Goal: Transaction & Acquisition: Subscribe to service/newsletter

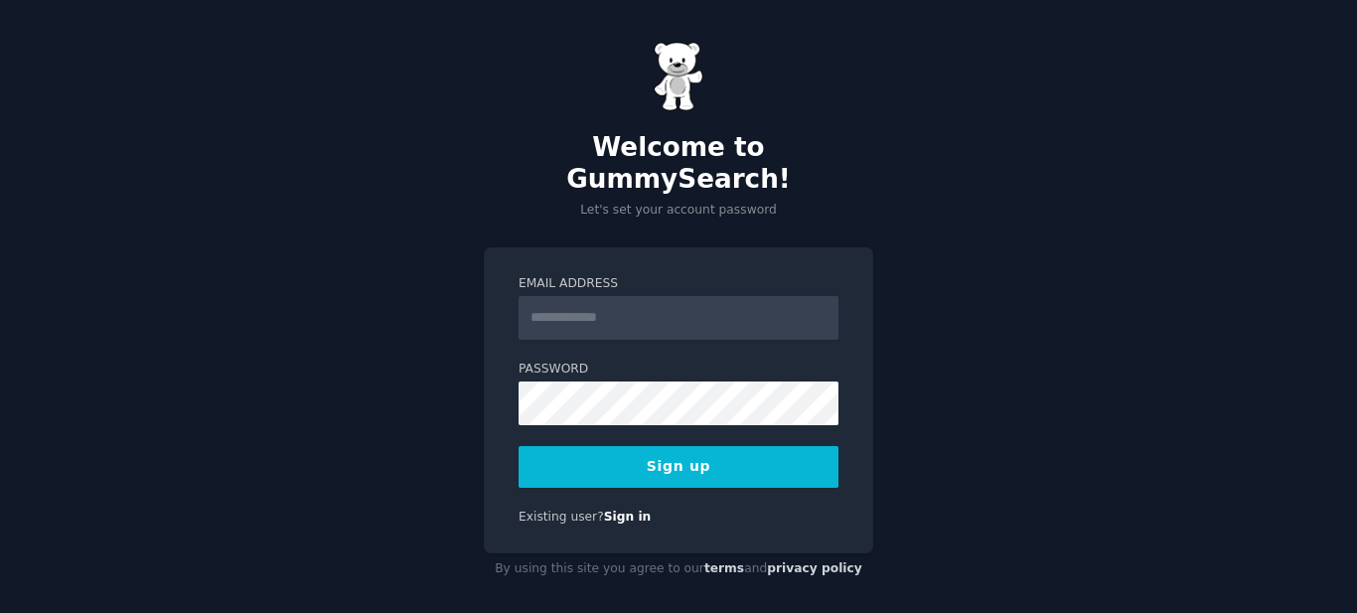
click at [563, 299] on input "Email Address" at bounding box center [679, 318] width 320 height 44
type input "**********"
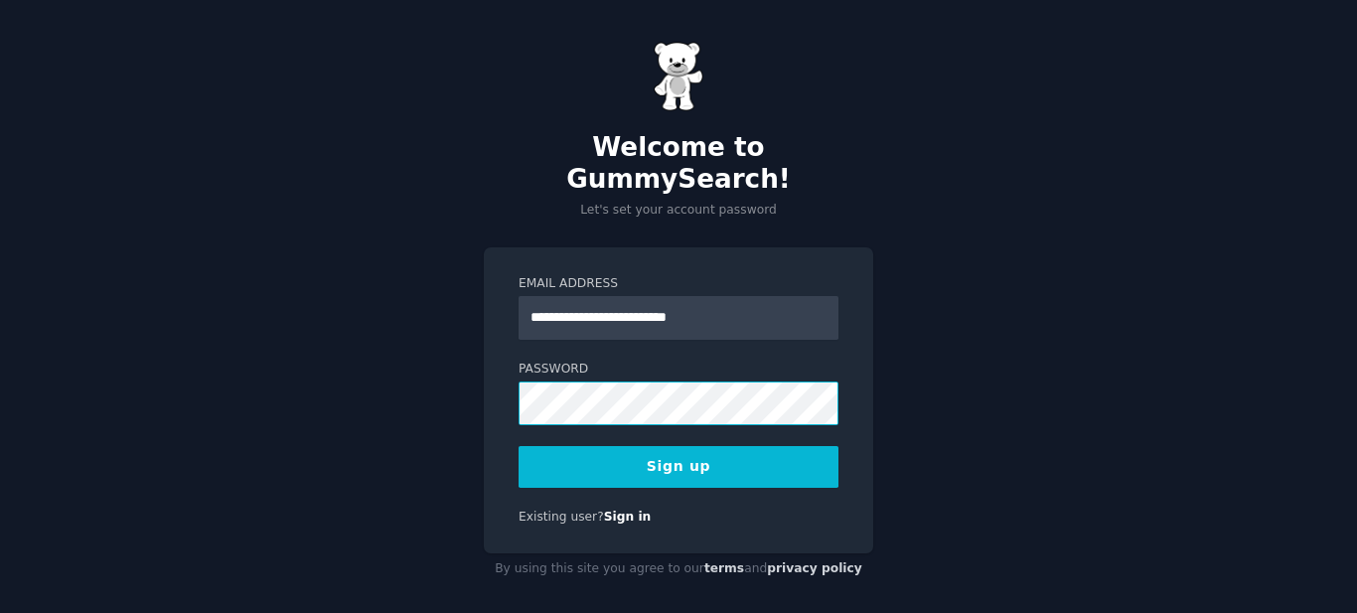
click at [510, 366] on div "**********" at bounding box center [678, 400] width 389 height 307
click at [717, 446] on button "Sign up" at bounding box center [679, 467] width 320 height 42
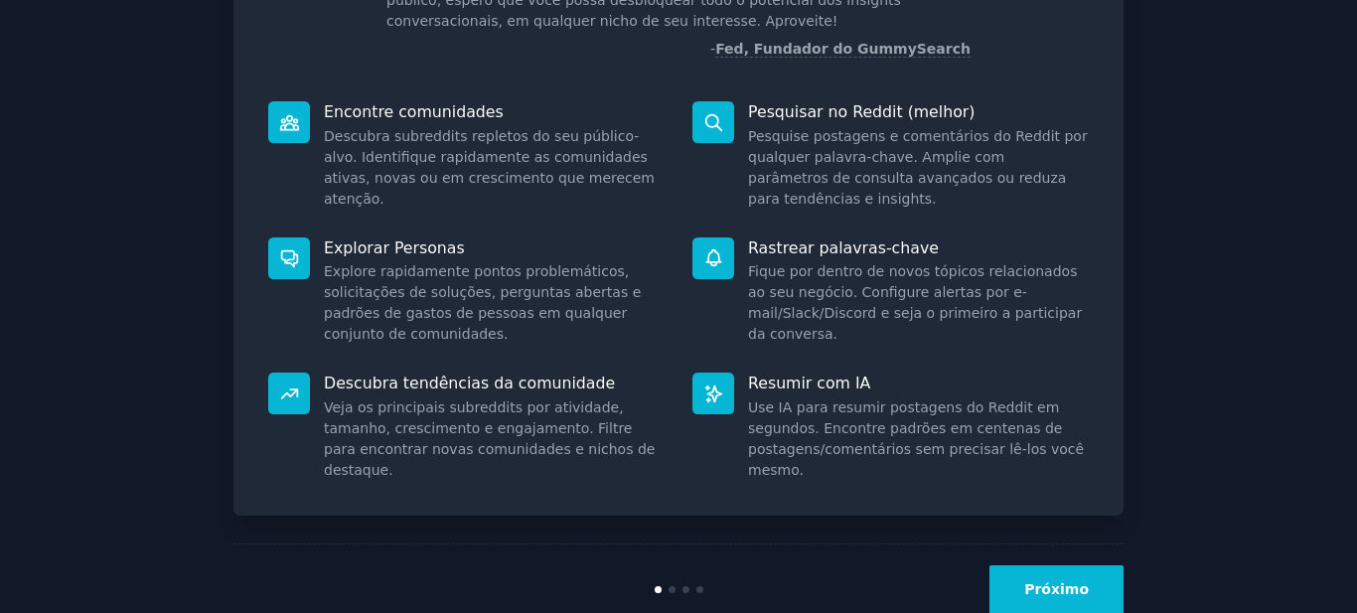
scroll to position [248, 0]
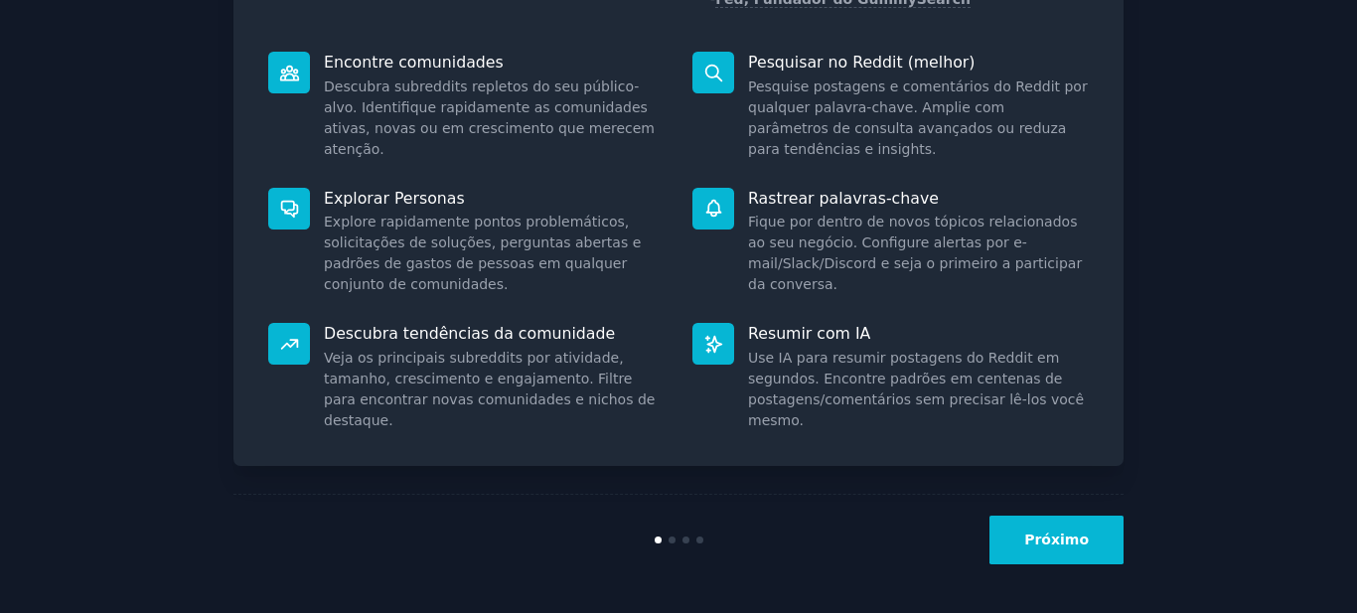
click at [1057, 545] on font "Próximo" at bounding box center [1056, 539] width 65 height 16
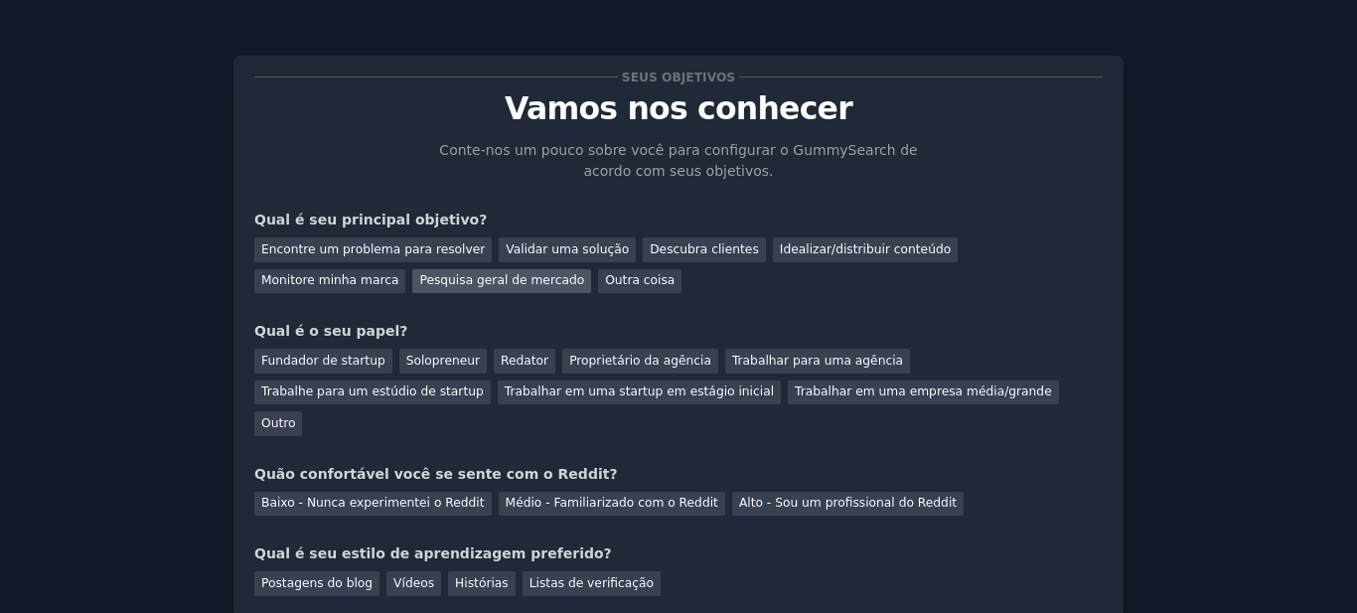
click at [419, 278] on font "Pesquisa geral de mercado" at bounding box center [501, 280] width 165 height 14
click at [428, 363] on font "Solopreneur" at bounding box center [443, 361] width 74 height 14
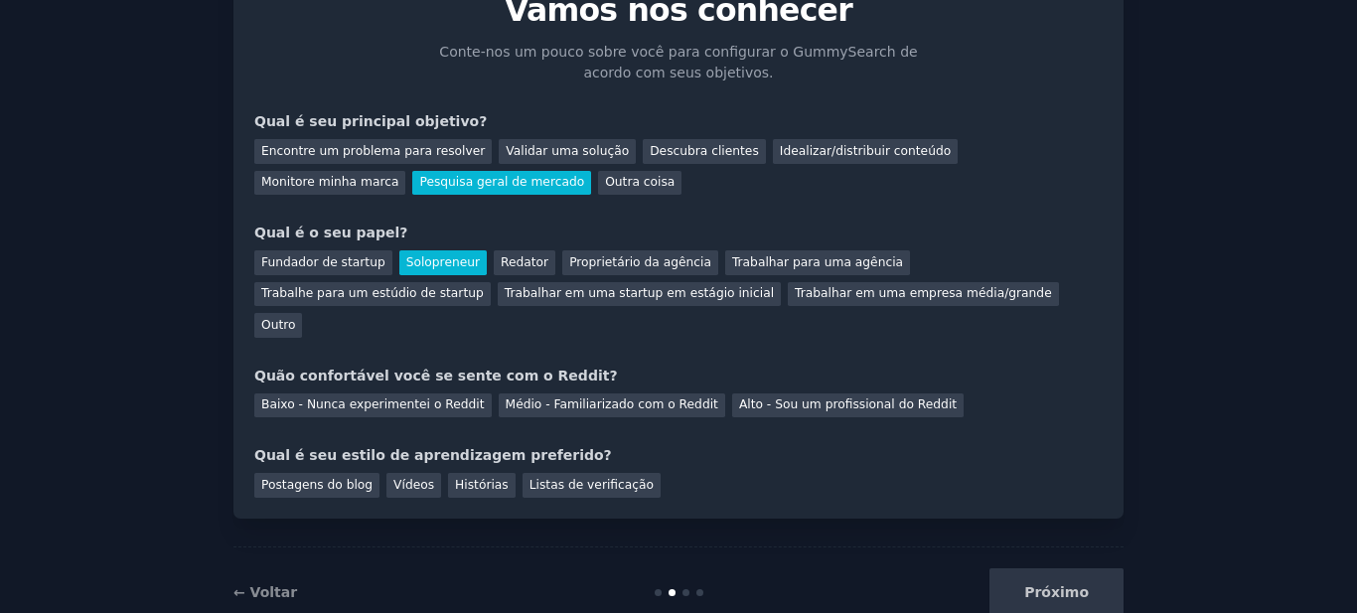
scroll to position [99, 0]
click at [637, 396] on font "Médio - Familiarizado com o Reddit" at bounding box center [612, 403] width 213 height 14
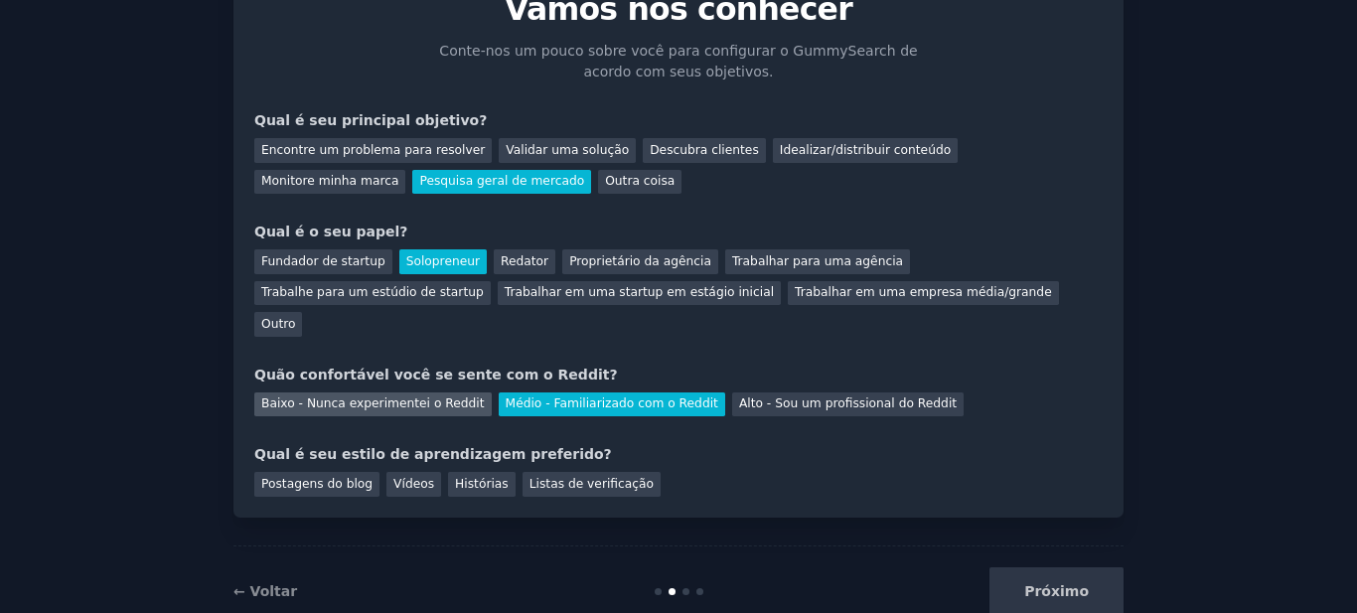
click at [408, 396] on font "Baixo - Nunca experimentei o Reddit" at bounding box center [373, 403] width 224 height 14
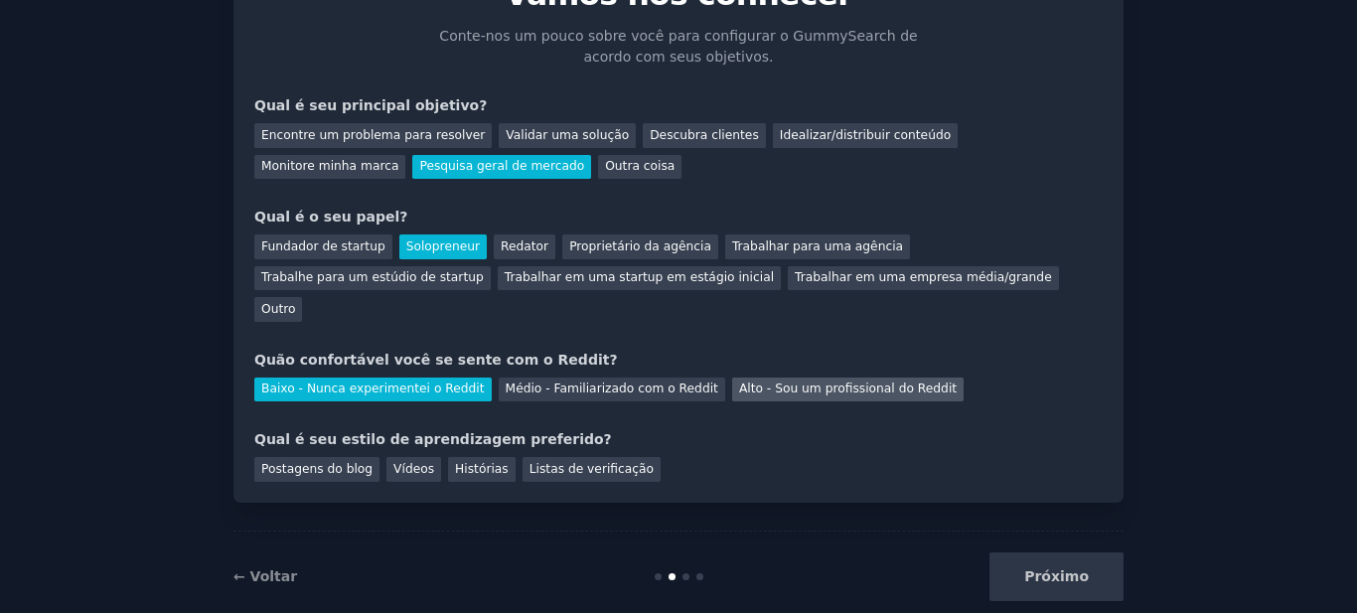
scroll to position [119, 0]
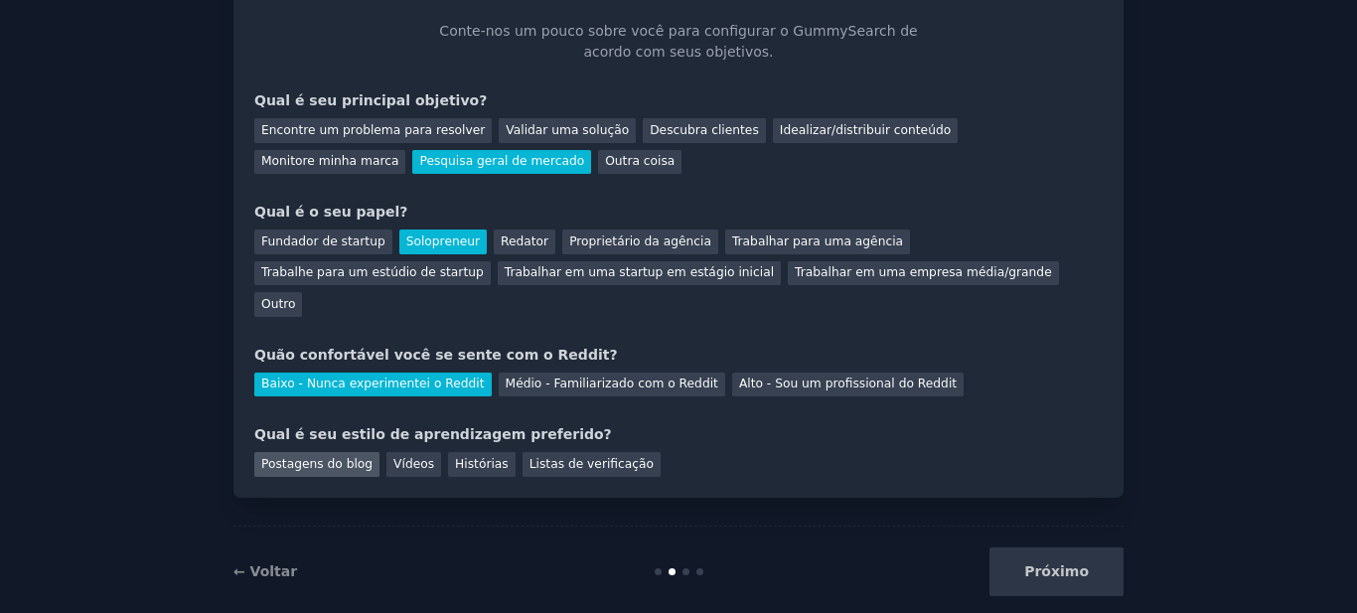
click at [303, 457] on font "Postagens do blog" at bounding box center [316, 464] width 111 height 14
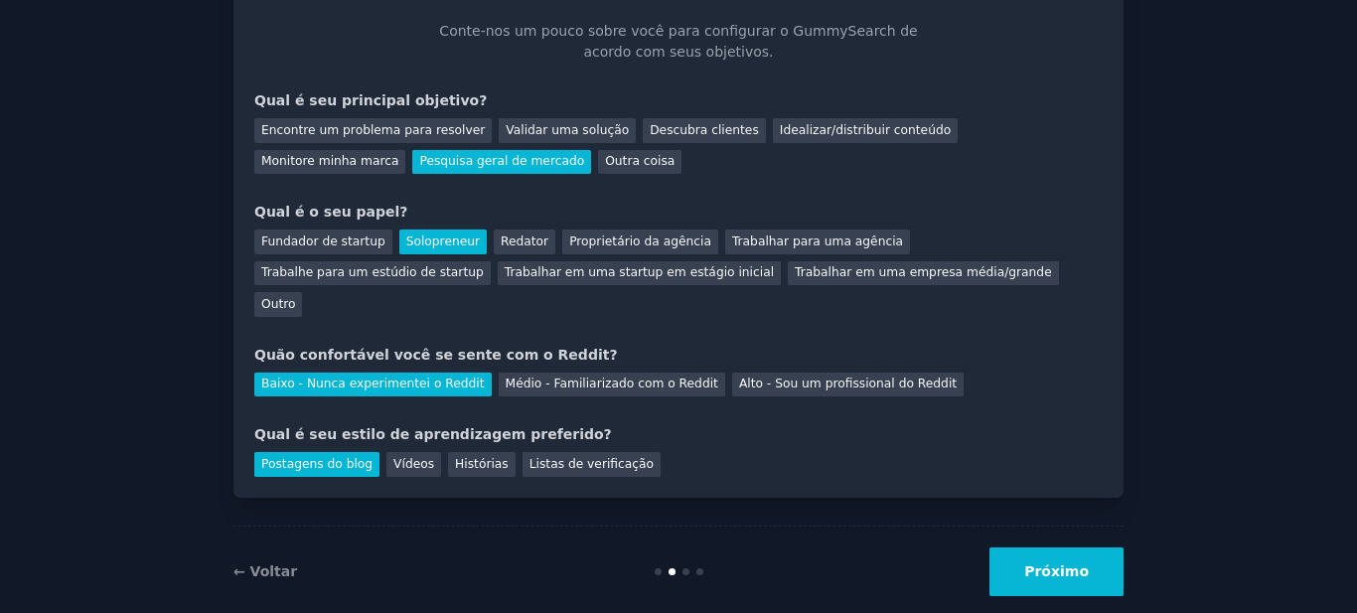
click at [1045, 563] on font "Próximo" at bounding box center [1056, 571] width 65 height 16
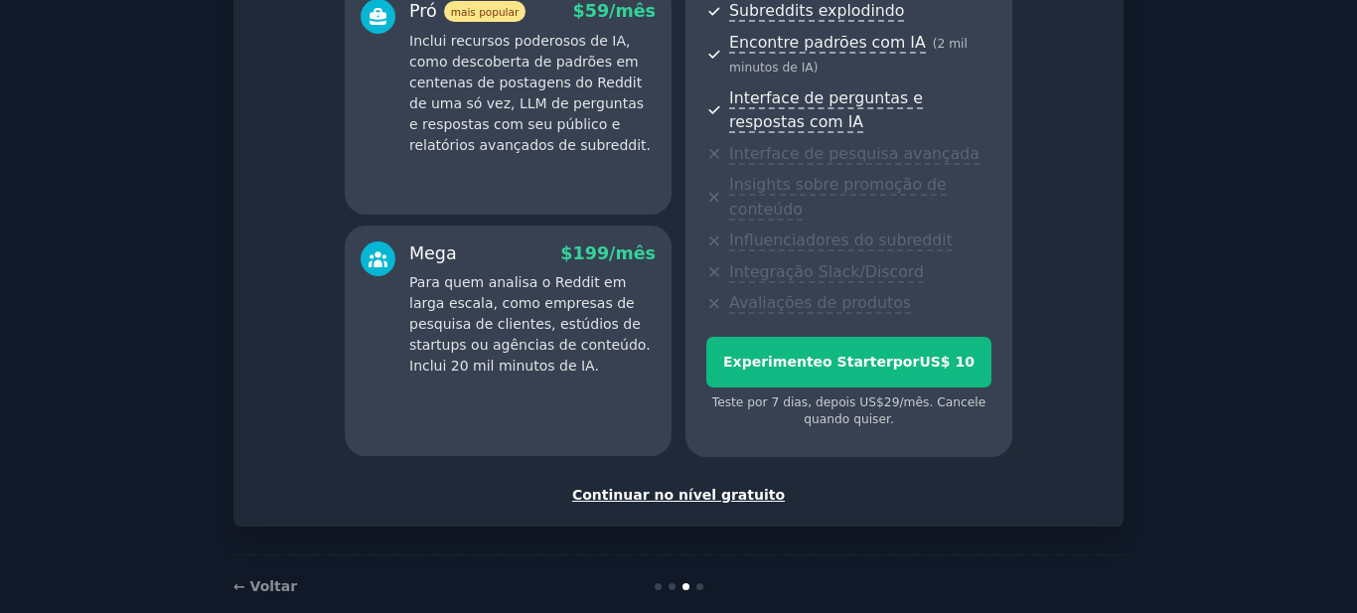
scroll to position [444, 0]
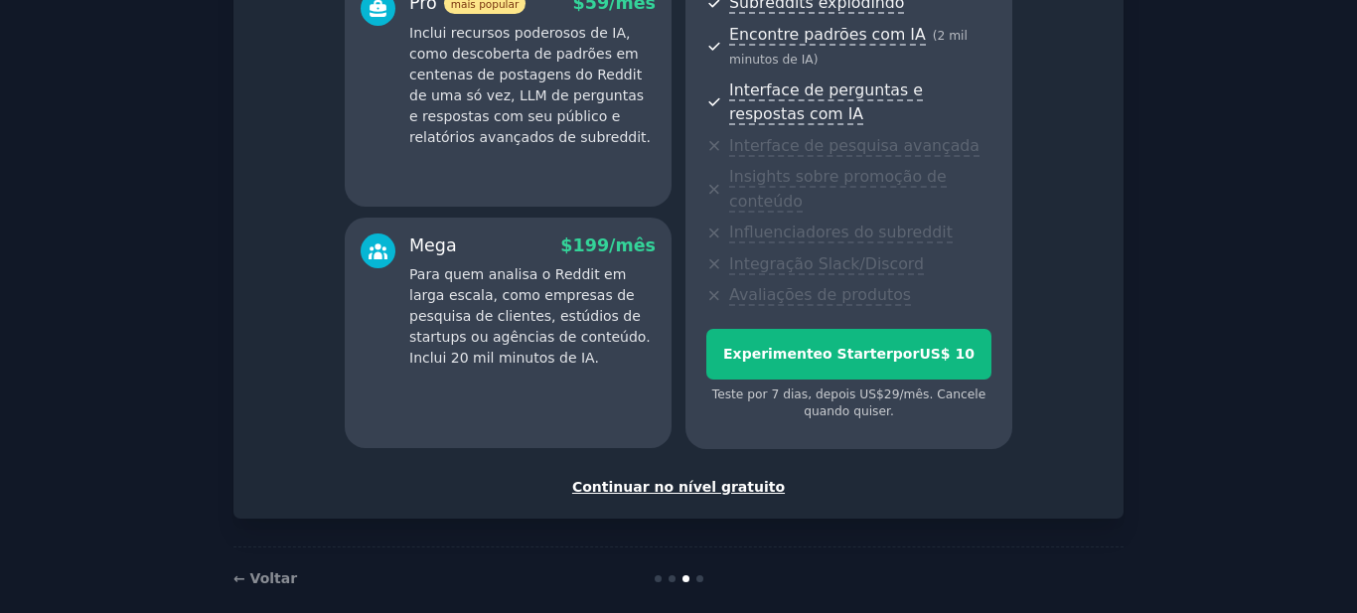
click at [692, 479] on font "Continuar no nível gratuito" at bounding box center [678, 487] width 213 height 16
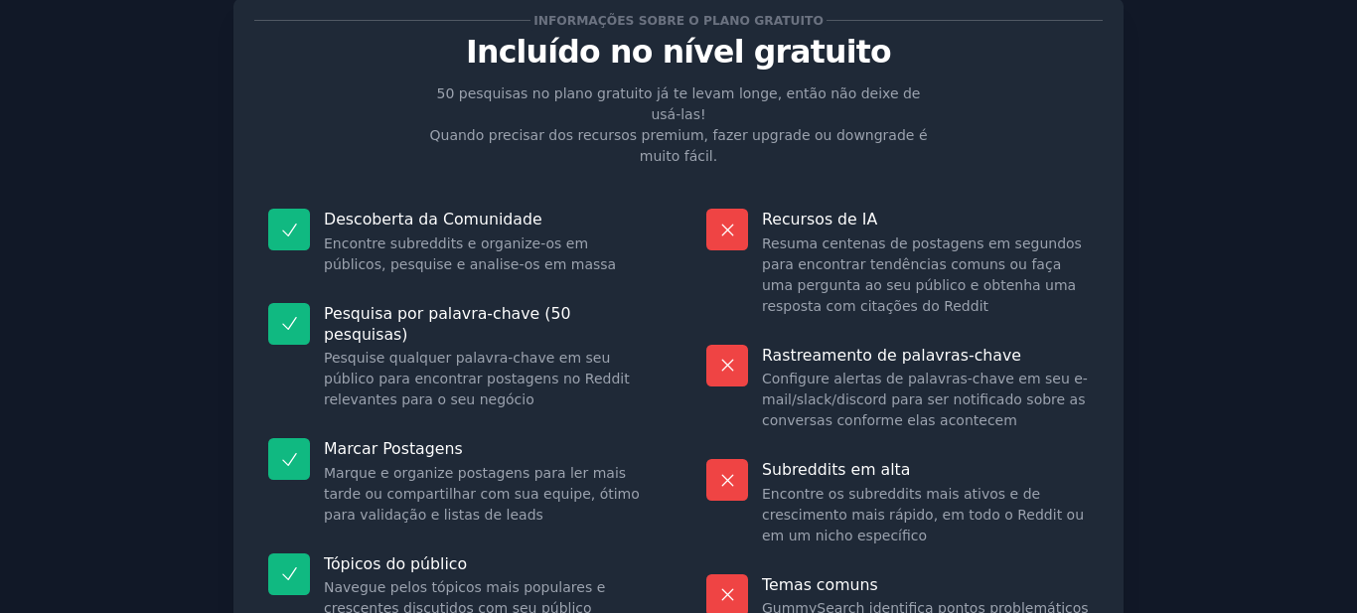
scroll to position [244, 0]
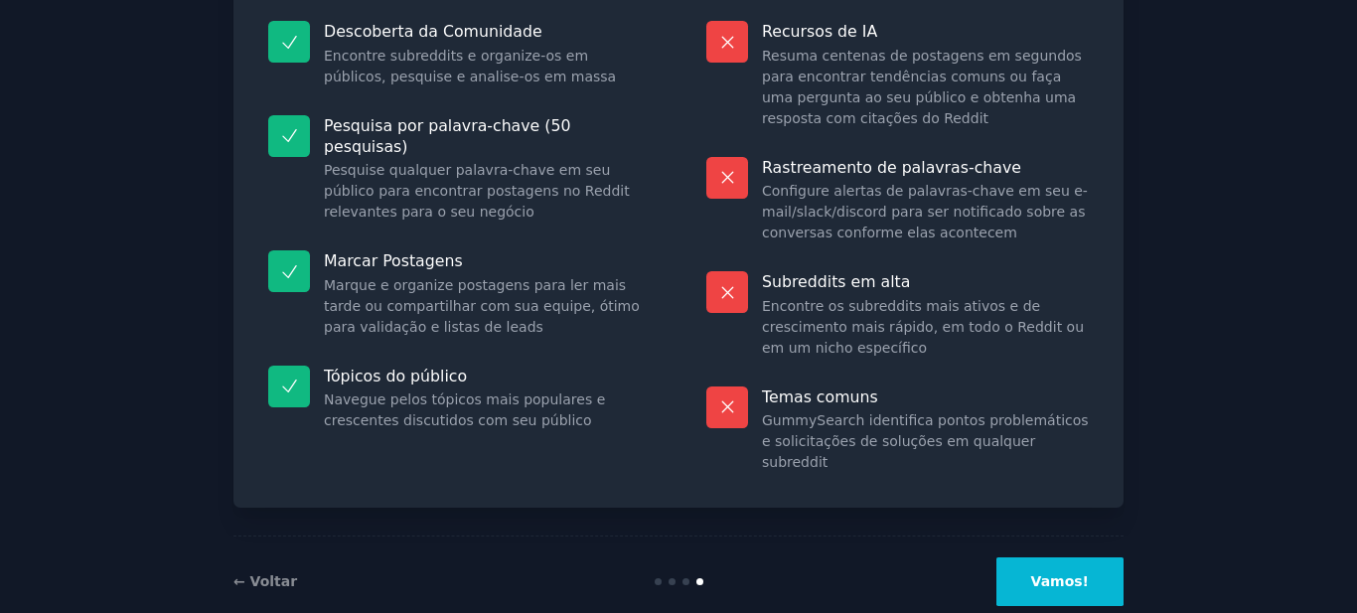
click at [1067, 573] on font "Vamos!" at bounding box center [1060, 581] width 58 height 16
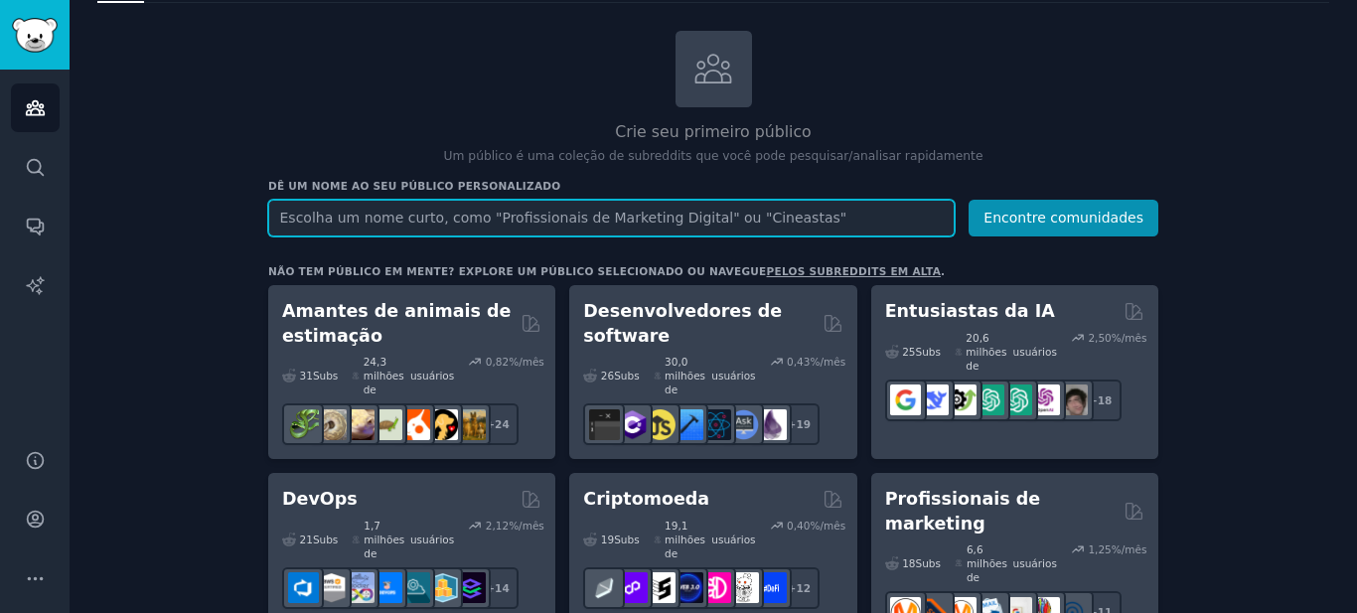
scroll to position [99, 0]
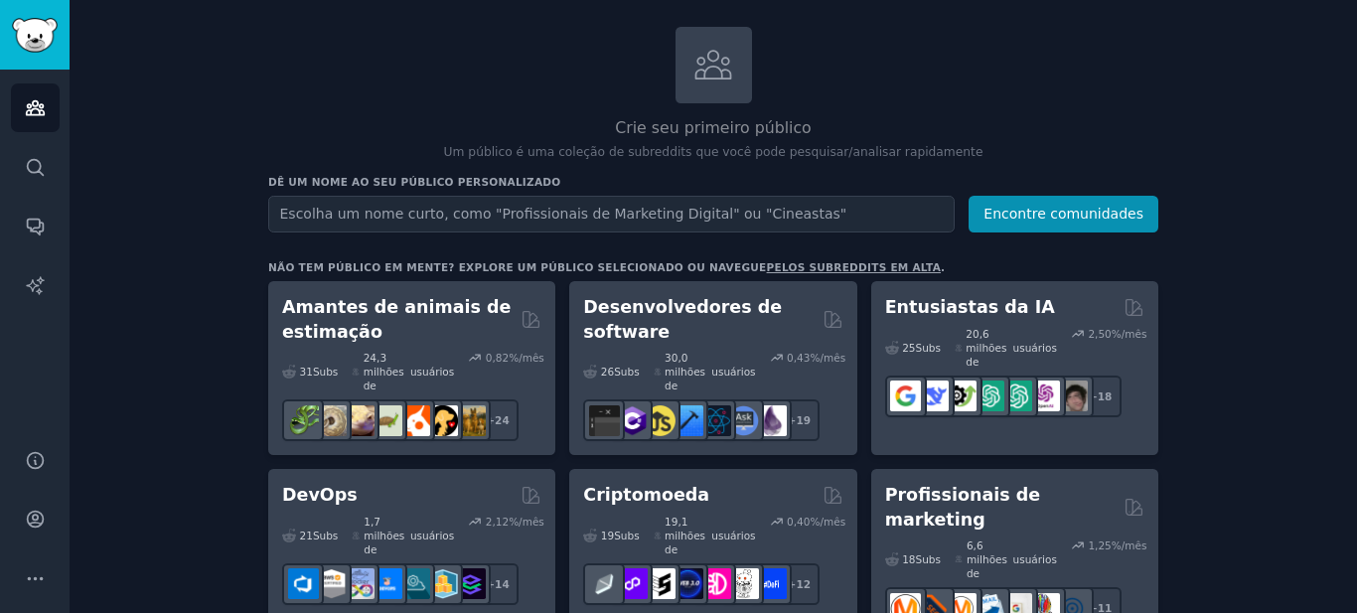
click at [778, 261] on font "pelos subreddits em alta" at bounding box center [854, 267] width 175 height 12
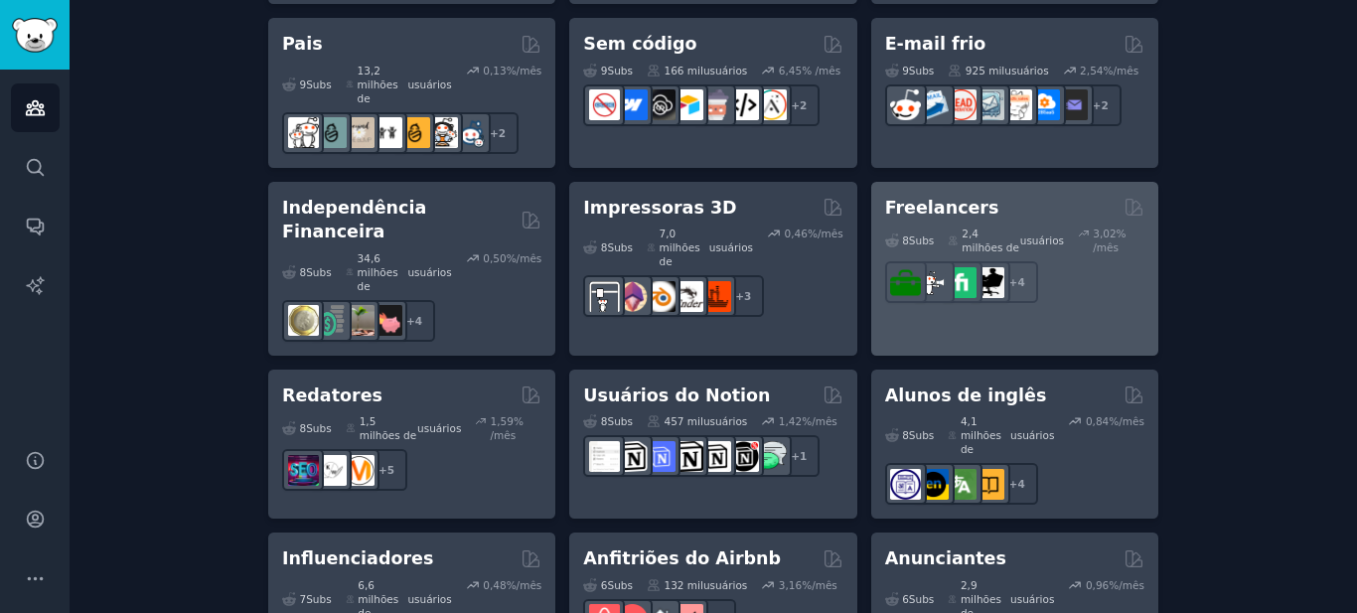
scroll to position [1716, 0]
